Goal: Transaction & Acquisition: Purchase product/service

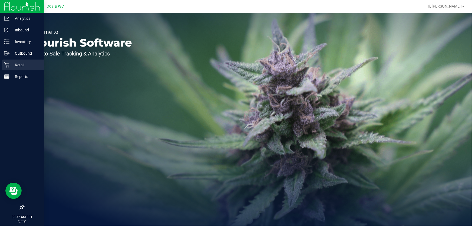
click at [11, 64] on p "Retail" at bounding box center [25, 65] width 32 height 6
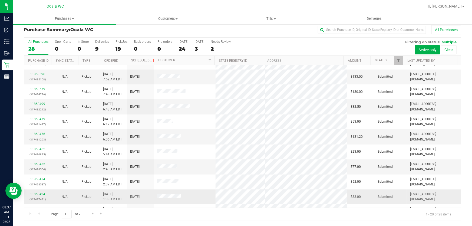
scroll to position [156, 0]
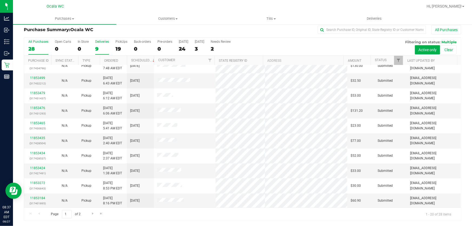
click at [101, 49] on div "9" at bounding box center [102, 49] width 14 height 6
click at [0, 0] on input "Deliveries 9" at bounding box center [0, 0] width 0 height 0
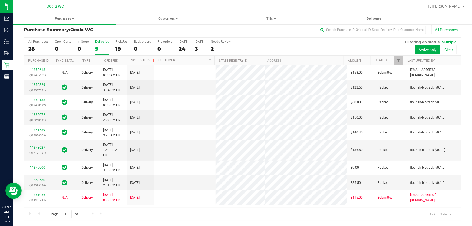
scroll to position [0, 0]
click at [169, 18] on span "Customers" at bounding box center [167, 18] width 103 height 5
click at [158, 32] on li "All customers" at bounding box center [167, 32] width 103 height 6
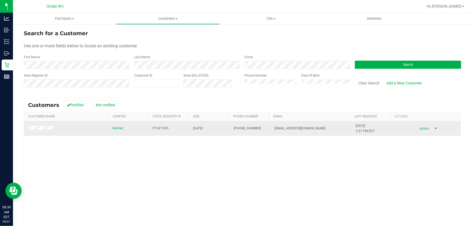
click at [416, 127] on span "Action" at bounding box center [424, 129] width 18 height 8
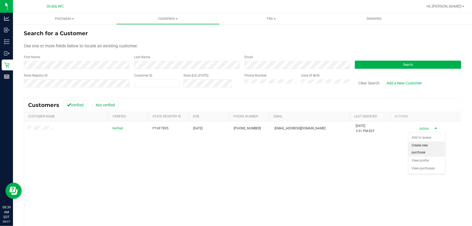
click at [421, 146] on li "Create new purchase" at bounding box center [426, 148] width 37 height 15
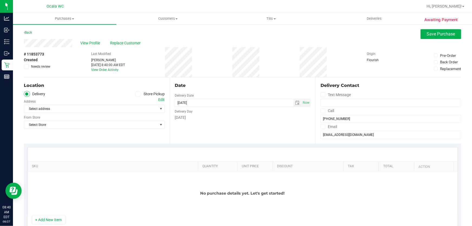
click at [135, 93] on span at bounding box center [138, 94] width 6 height 6
click at [0, 0] on input "Store Pickup" at bounding box center [0, 0] width 0 height 0
click at [119, 105] on span "Select Store" at bounding box center [91, 109] width 134 height 8
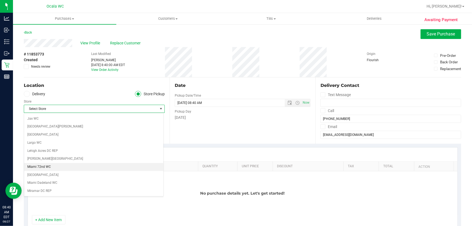
scroll to position [172, 0]
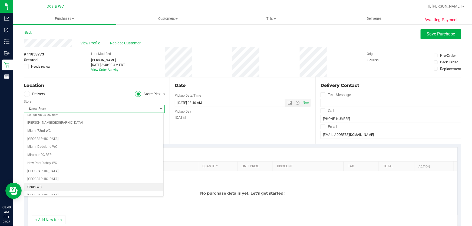
click at [90, 183] on li "Ocala WC" at bounding box center [93, 187] width 139 height 8
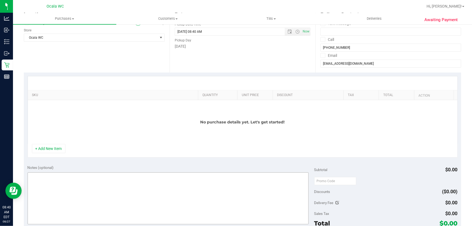
scroll to position [74, 0]
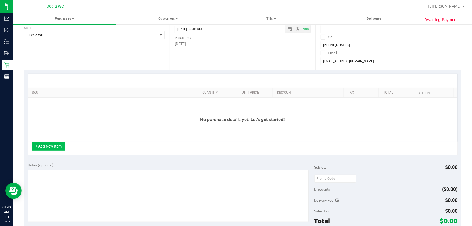
click at [55, 146] on button "+ Add New Item" at bounding box center [49, 145] width 34 height 9
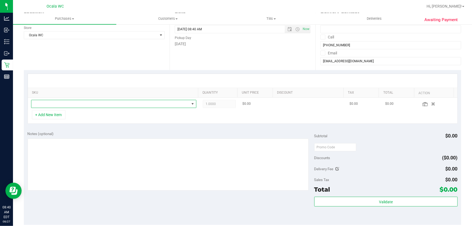
click at [64, 100] on span "NO DATA FOUND" at bounding box center [110, 104] width 158 height 8
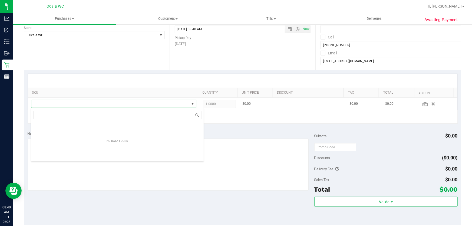
scroll to position [8, 162]
click at [63, 105] on span "NO DATA FOUND" at bounding box center [110, 104] width 158 height 8
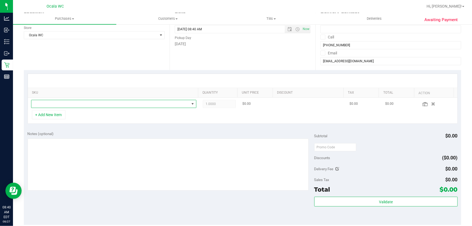
click at [72, 101] on span at bounding box center [110, 104] width 158 height 8
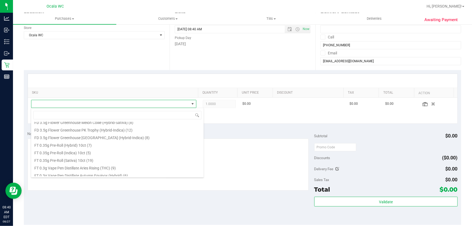
scroll to position [74, 0]
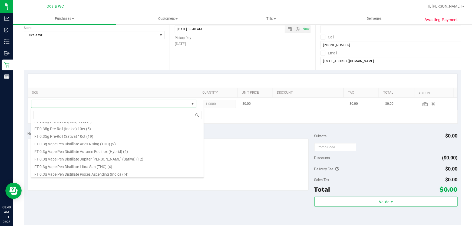
click at [71, 98] on td at bounding box center [114, 104] width 172 height 12
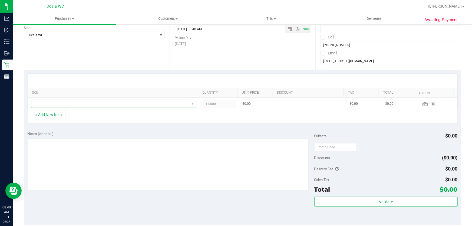
click at [70, 103] on span "NO DATA FOUND" at bounding box center [110, 104] width 158 height 8
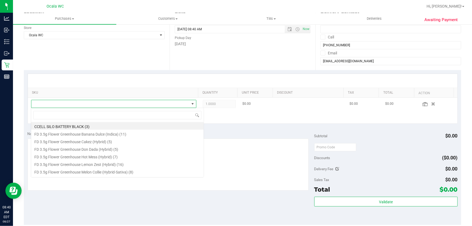
scroll to position [8, 162]
type input "3.5"
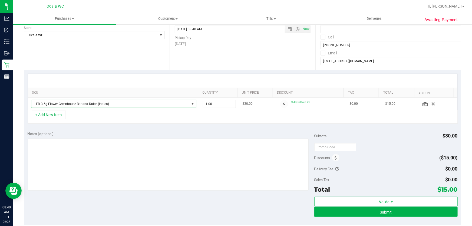
click at [190, 103] on span "NO DATA FOUND" at bounding box center [192, 104] width 4 height 4
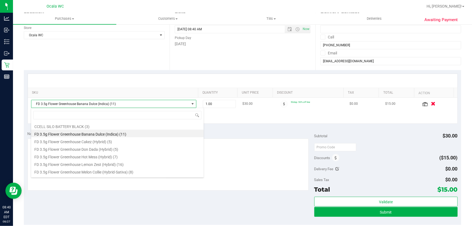
click at [431, 103] on icon "button" at bounding box center [433, 104] width 5 height 4
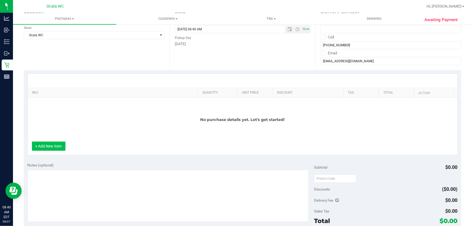
click at [55, 148] on button "+ Add New Item" at bounding box center [49, 145] width 34 height 9
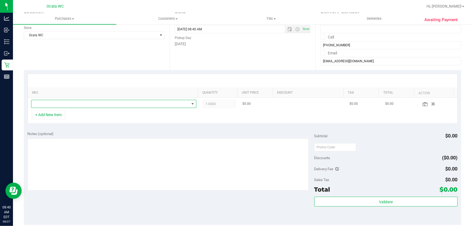
click at [71, 103] on span "NO DATA FOUND" at bounding box center [110, 104] width 158 height 8
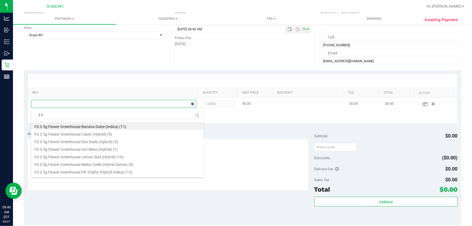
type input "3.5g"
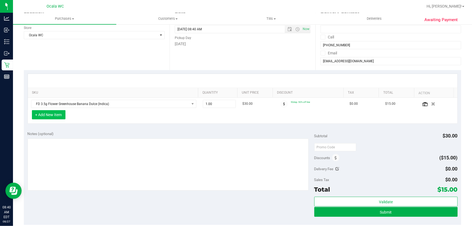
click at [44, 116] on button "+ Add New Item" at bounding box center [49, 114] width 34 height 9
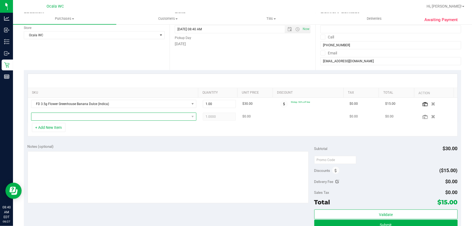
click at [60, 116] on span "NO DATA FOUND" at bounding box center [110, 117] width 158 height 8
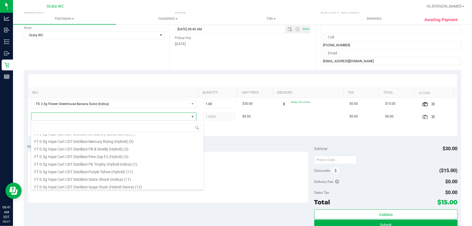
scroll to position [324, 0]
click at [431, 116] on icon "button" at bounding box center [433, 116] width 5 height 4
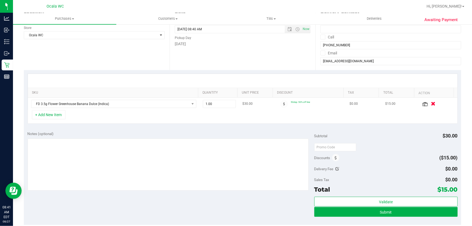
click at [431, 103] on icon "button" at bounding box center [433, 104] width 5 height 4
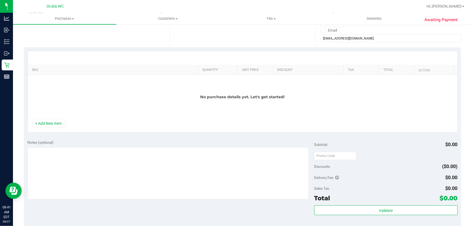
scroll to position [98, 0]
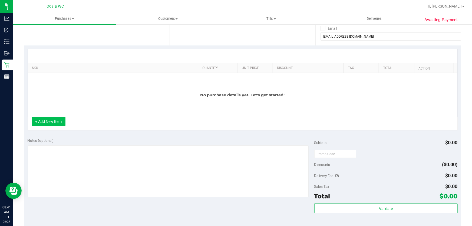
click at [54, 122] on button "+ Add New Item" at bounding box center [49, 121] width 34 height 9
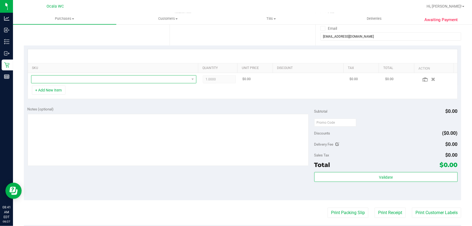
click at [62, 77] on span "NO DATA FOUND" at bounding box center [110, 79] width 158 height 8
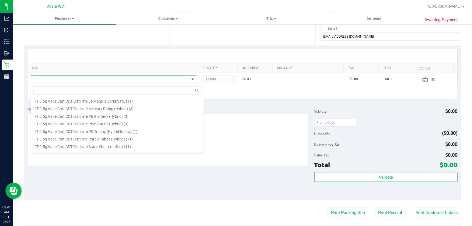
scroll to position [324, 0]
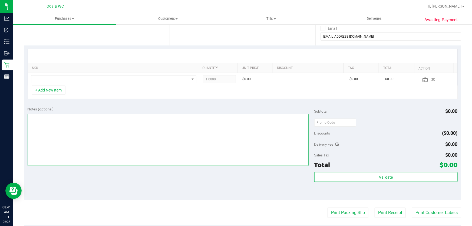
click at [236, 139] on textarea at bounding box center [168, 140] width 281 height 52
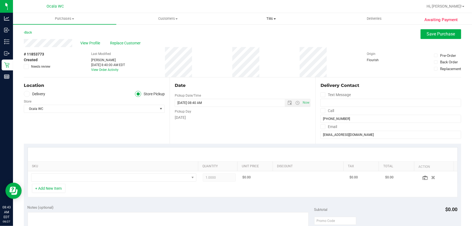
click at [269, 17] on span "Tills" at bounding box center [271, 18] width 103 height 5
click at [275, 34] on li "Manage tills" at bounding box center [270, 32] width 103 height 6
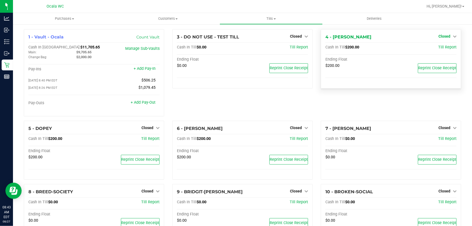
click at [439, 38] on span "Closed" at bounding box center [444, 36] width 12 height 4
click at [439, 44] on div "Open Till" at bounding box center [444, 47] width 40 height 7
click at [440, 46] on link "Open Till" at bounding box center [444, 47] width 14 height 4
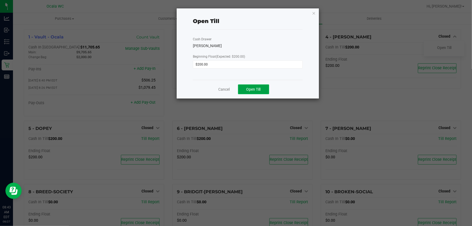
click at [262, 90] on button "Open Till" at bounding box center [253, 89] width 31 height 10
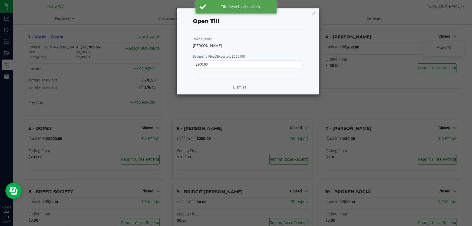
click at [241, 88] on link "Dismiss" at bounding box center [239, 87] width 13 height 6
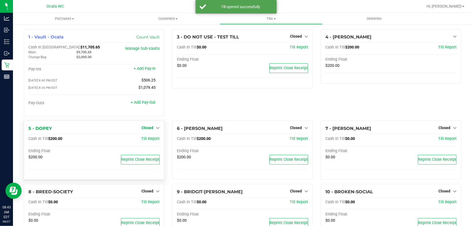
click at [145, 128] on span "Closed" at bounding box center [147, 127] width 12 height 4
click at [148, 139] on link "Open Till" at bounding box center [147, 138] width 14 height 4
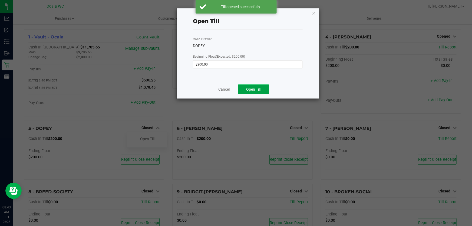
click at [252, 91] on span "Open Till" at bounding box center [253, 89] width 14 height 4
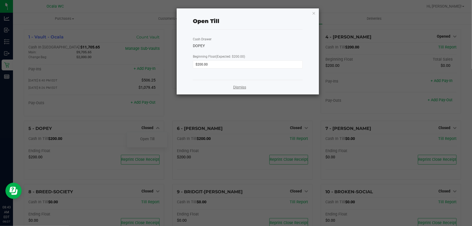
click at [241, 88] on link "Dismiss" at bounding box center [239, 87] width 13 height 6
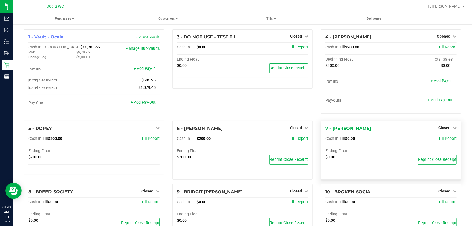
scroll to position [24, 0]
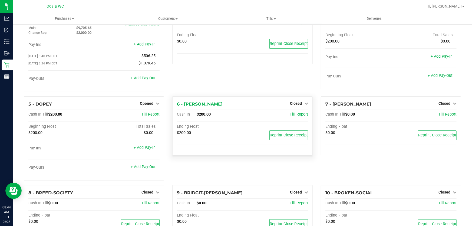
click at [295, 108] on div "6 - FOXY-BROWN Closed Open Till Cash In Till $200.00 Till Report Ending Float $…" at bounding box center [242, 125] width 140 height 59
click at [294, 104] on span "Closed" at bounding box center [296, 103] width 12 height 4
click at [294, 114] on link "Open Till" at bounding box center [295, 114] width 14 height 4
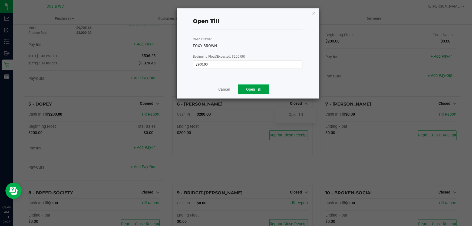
click at [262, 88] on button "Open Till" at bounding box center [253, 89] width 31 height 10
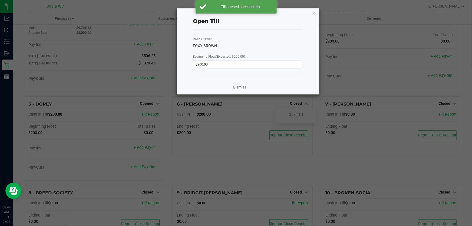
click at [235, 88] on link "Dismiss" at bounding box center [239, 87] width 13 height 6
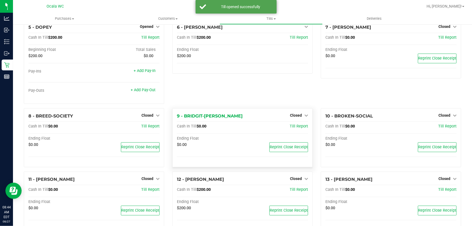
scroll to position [123, 0]
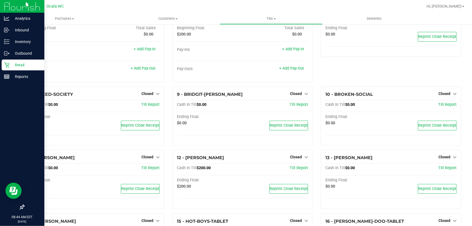
click at [19, 65] on p "Retail" at bounding box center [25, 65] width 32 height 6
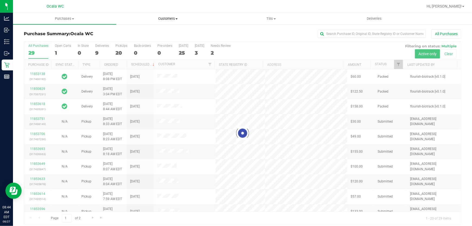
click at [162, 19] on span "Customers" at bounding box center [167, 18] width 103 height 5
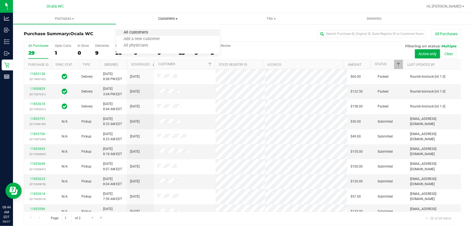
click at [152, 32] on span "All customers" at bounding box center [135, 32] width 39 height 5
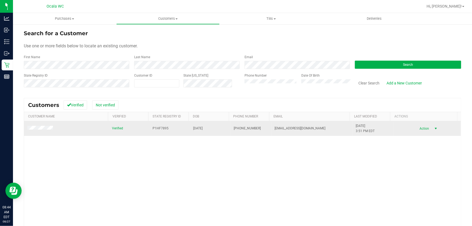
click at [415, 130] on span "Action" at bounding box center [424, 129] width 18 height 8
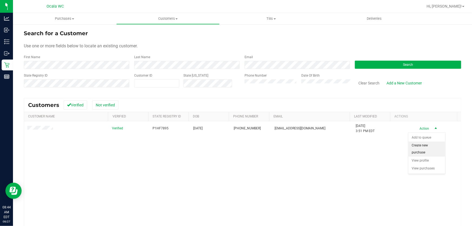
click at [419, 145] on li "Create new purchase" at bounding box center [426, 148] width 37 height 15
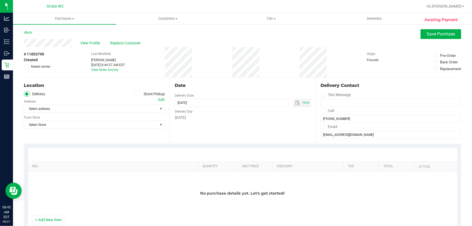
click at [138, 94] on icon at bounding box center [137, 94] width 3 height 0
click at [0, 0] on input "Store Pickup" at bounding box center [0, 0] width 0 height 0
click at [130, 110] on span "Select Store" at bounding box center [91, 109] width 134 height 8
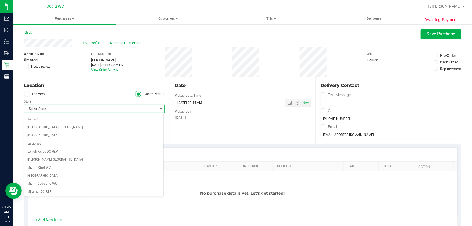
scroll to position [172, 0]
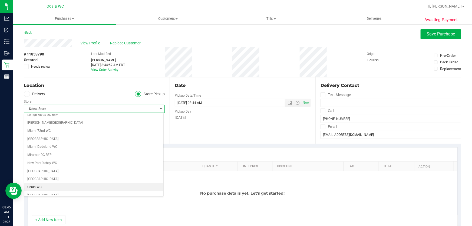
click at [74, 183] on li "Ocala WC" at bounding box center [93, 187] width 139 height 8
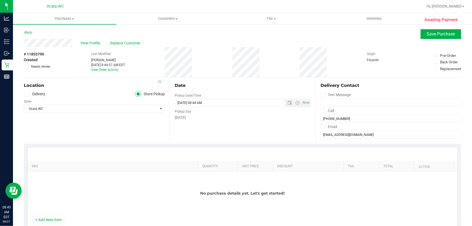
click at [98, 184] on div "No purchase details yet. Let's get started!" at bounding box center [242, 193] width 429 height 44
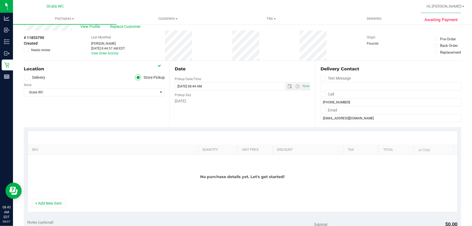
scroll to position [24, 0]
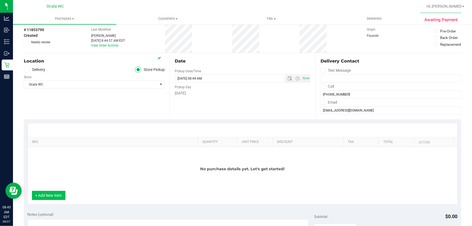
click at [46, 199] on button "+ Add New Item" at bounding box center [49, 195] width 34 height 9
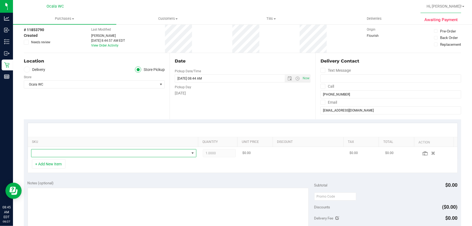
click at [76, 151] on span "NO DATA FOUND" at bounding box center [110, 153] width 158 height 8
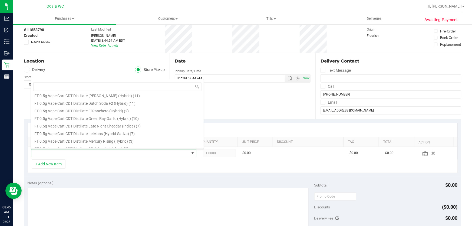
scroll to position [324, 0]
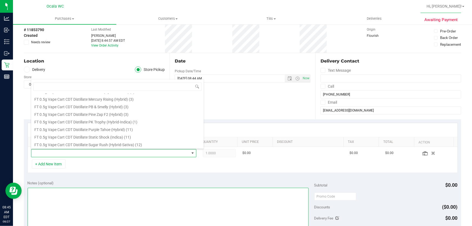
click at [111, 204] on textarea at bounding box center [168, 214] width 281 height 52
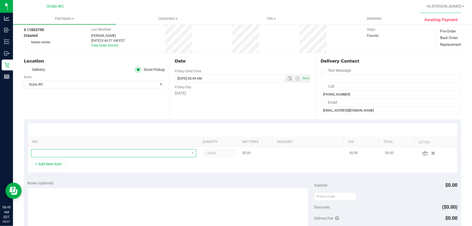
click at [63, 150] on span "NO DATA FOUND" at bounding box center [110, 153] width 158 height 8
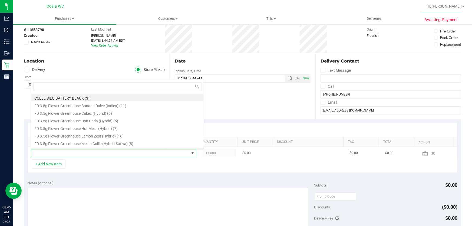
scroll to position [8, 161]
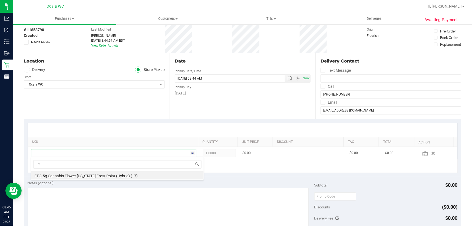
type input "f"
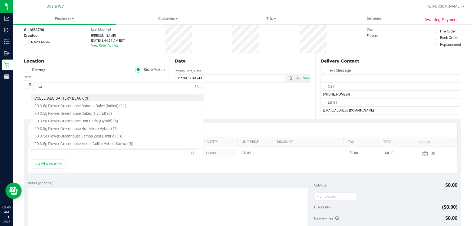
scroll to position [0, 0]
type input "cannabis"
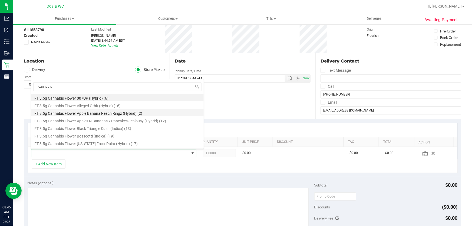
click at [140, 114] on li "FT 3.5g Cannabis Flower Apple Banana Peach Ringz (Hybrid) (2)" at bounding box center [117, 113] width 172 height 8
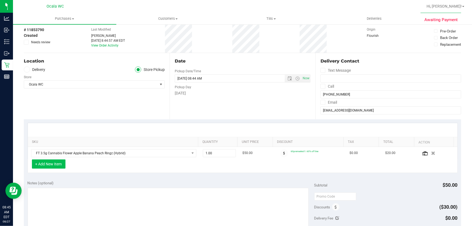
click at [61, 163] on button "+ Add New Item" at bounding box center [49, 163] width 34 height 9
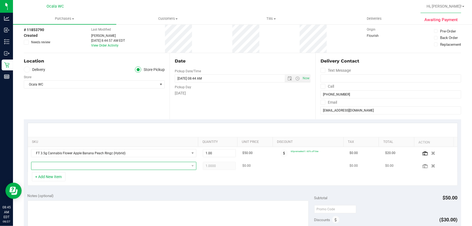
click at [72, 165] on span "NO DATA FOUND" at bounding box center [110, 166] width 158 height 8
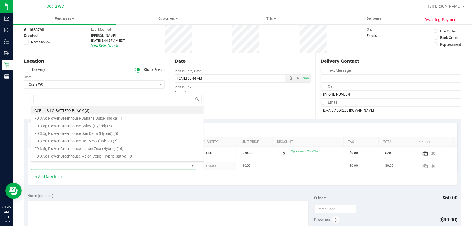
scroll to position [8, 161]
type input "cannabis"
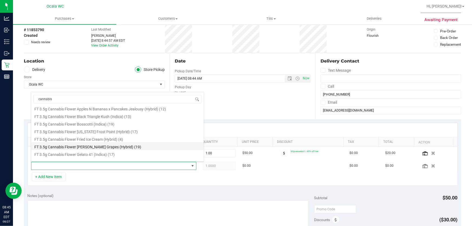
scroll to position [49, 0]
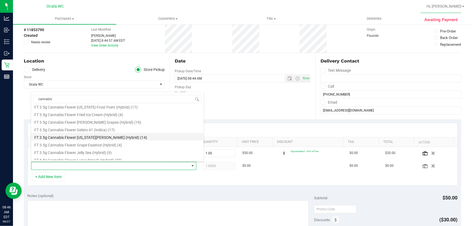
click at [163, 138] on li "FT 3.5g Cannabis Flower Georgia Runtz (Hybrid) (14)" at bounding box center [117, 137] width 172 height 8
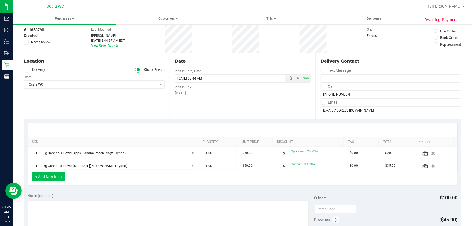
click at [36, 177] on button "+ Add New Item" at bounding box center [49, 176] width 34 height 9
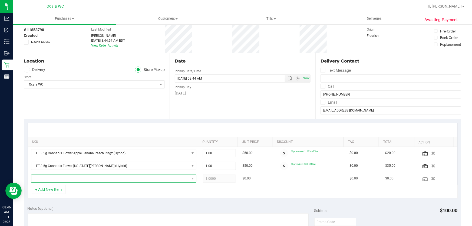
click at [57, 176] on span "NO DATA FOUND" at bounding box center [110, 179] width 158 height 8
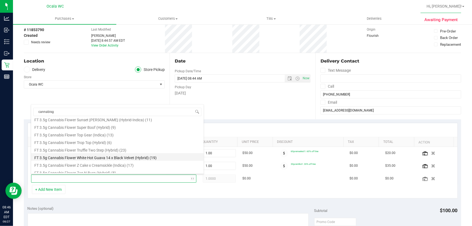
scroll to position [0, 0]
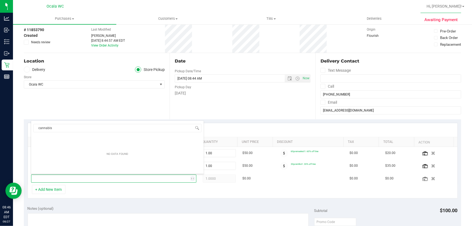
type input "cannabis"
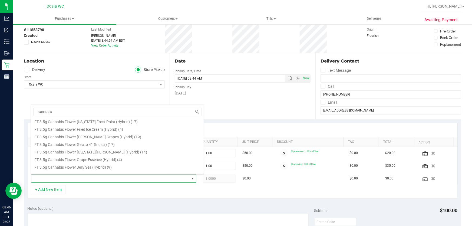
scroll to position [49, 0]
click at [116, 157] on li "FT 3.5g Cannabis Flower Grape Essence (Hybrid) (4)" at bounding box center [117, 157] width 172 height 8
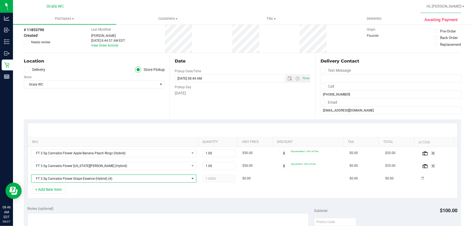
click at [106, 193] on div "+ Add New Item" at bounding box center [243, 192] width 430 height 14
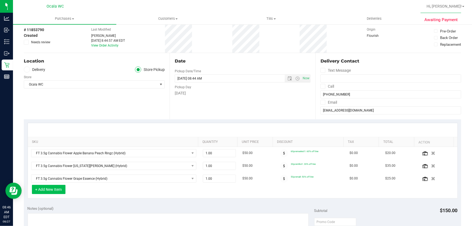
click at [61, 189] on button "+ Add New Item" at bounding box center [49, 189] width 34 height 9
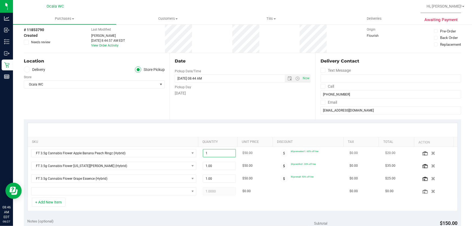
drag, startPoint x: 220, startPoint y: 153, endPoint x: 201, endPoint y: 151, distance: 19.0
click at [203, 151] on span "1.00 1" at bounding box center [219, 153] width 33 height 8
type input "2"
type input "2.00"
click at [221, 199] on div "+ Add New Item" at bounding box center [243, 204] width 430 height 14
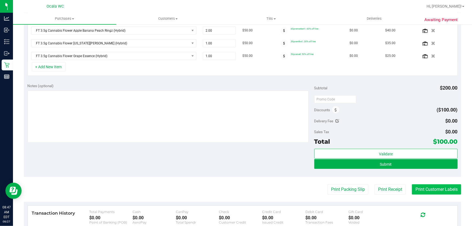
scroll to position [147, 0]
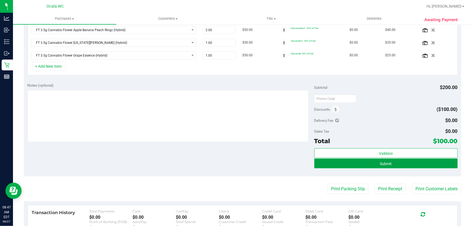
click at [380, 162] on span "Submit" at bounding box center [386, 163] width 12 height 4
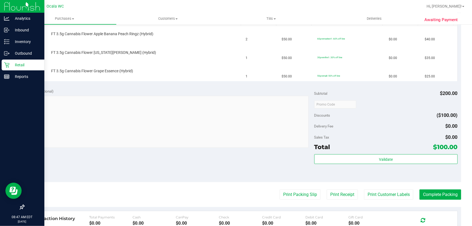
click at [20, 65] on p "Retail" at bounding box center [25, 65] width 32 height 6
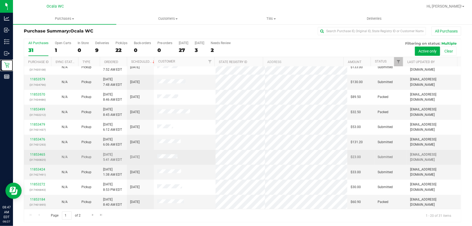
scroll to position [4, 0]
